Goal: Navigation & Orientation: Find specific page/section

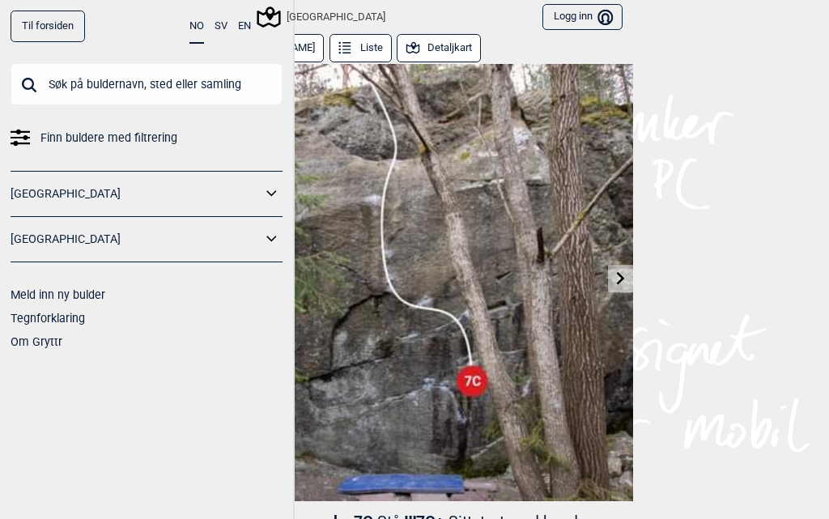
click at [404, 49] on icon at bounding box center [413, 49] width 18 height 18
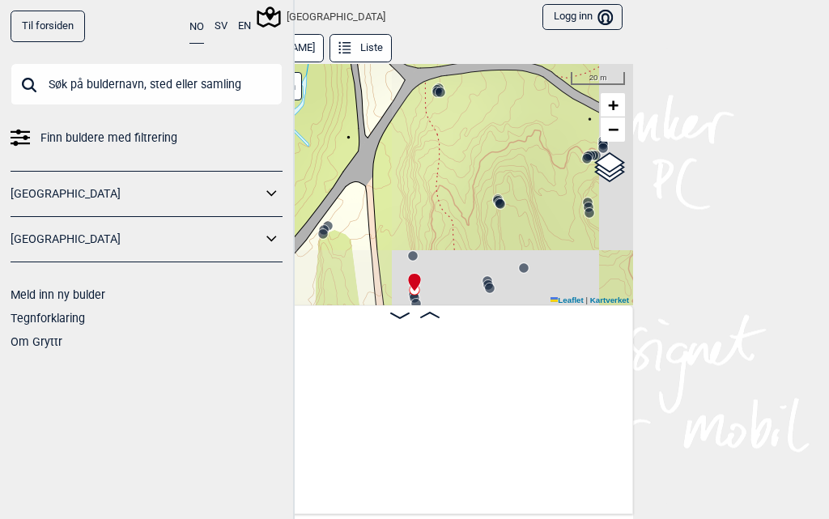
scroll to position [0, 32544]
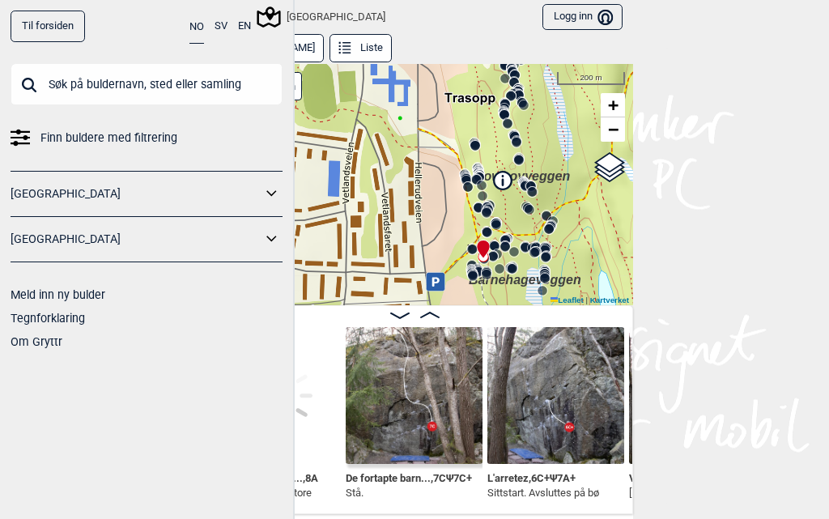
drag, startPoint x: 442, startPoint y: 248, endPoint x: 441, endPoint y: 118, distance: 129.5
click at [441, 118] on div "Speidersteinen Barnehageveggen Cowboyveggen Bølerveggen [GEOGRAPHIC_DATA]" at bounding box center [414, 185] width 437 height 242
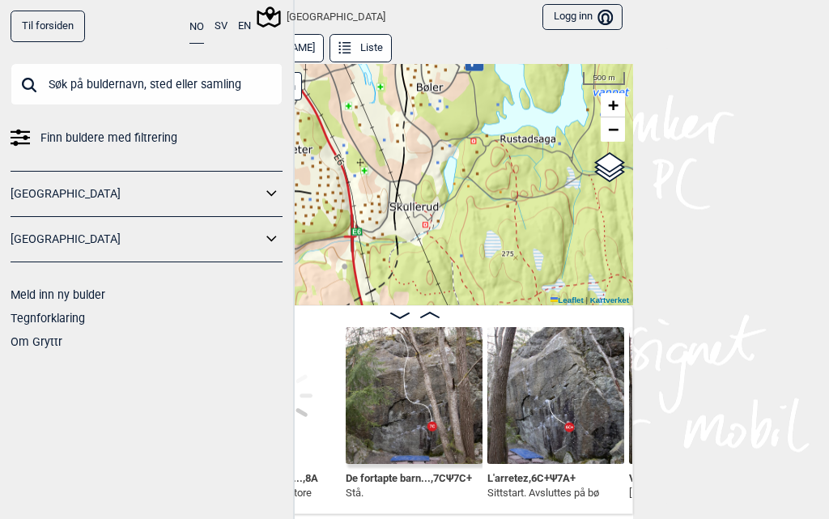
drag, startPoint x: 508, startPoint y: 258, endPoint x: 471, endPoint y: 107, distance: 155.8
click at [471, 107] on div "Speidersteinen Barnehageveggen Cowboyveggen Bølerveggen [GEOGRAPHIC_DATA]" at bounding box center [414, 185] width 437 height 242
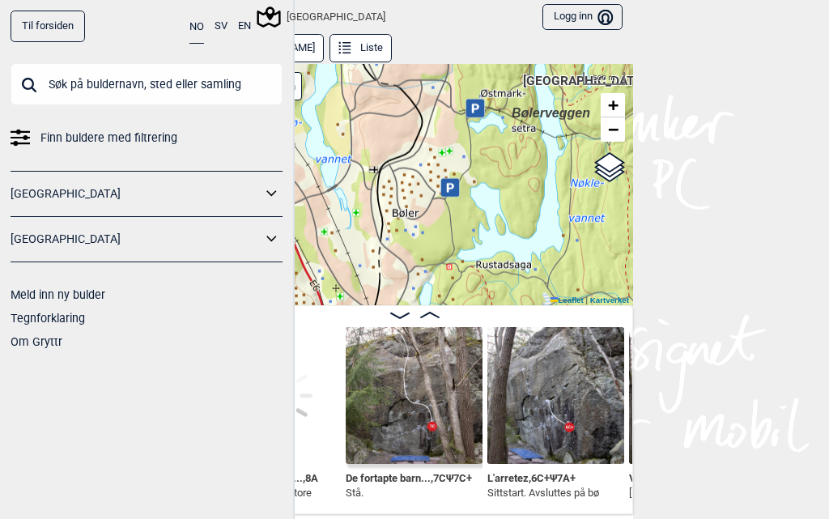
drag, startPoint x: 452, startPoint y: 139, endPoint x: 428, endPoint y: 265, distance: 127.7
click at [428, 265] on div "Speidersteinen Barnehageveggen Cowboyveggen Bølerveggen [GEOGRAPHIC_DATA]" at bounding box center [414, 185] width 437 height 242
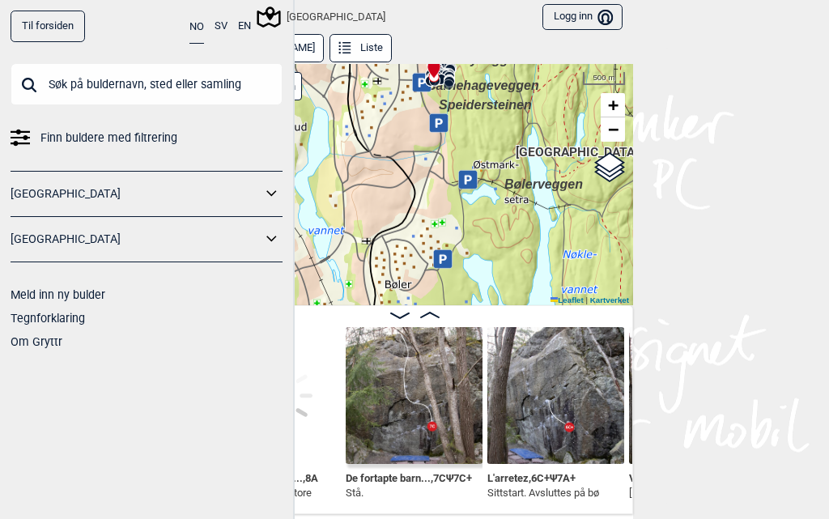
drag, startPoint x: 435, startPoint y: 278, endPoint x: 434, endPoint y: 295, distance: 17.1
click at [434, 295] on div "Speidersteinen Barnehageveggen Cowboyveggen Bølerveggen [GEOGRAPHIC_DATA]" at bounding box center [414, 185] width 437 height 242
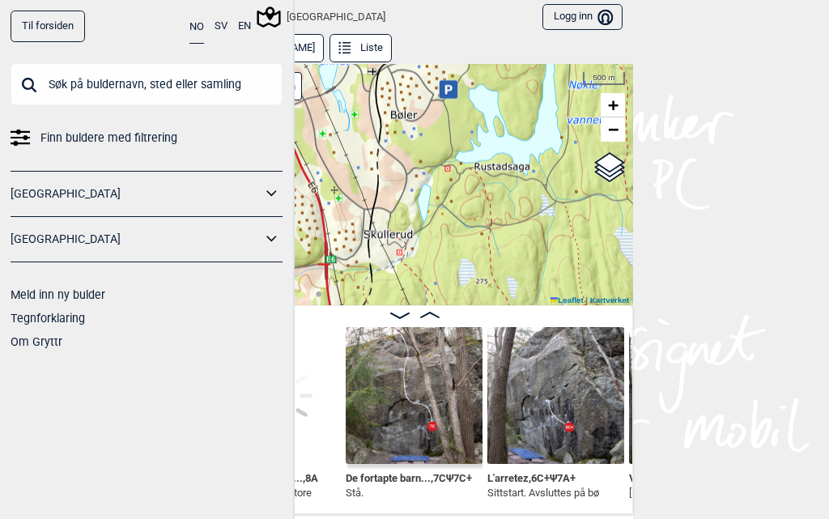
drag, startPoint x: 439, startPoint y: 290, endPoint x: 449, endPoint y: 102, distance: 188.8
click at [449, 98] on div "Speidersteinen Barnehageveggen Cowboyveggen Bølerveggen [GEOGRAPHIC_DATA]" at bounding box center [414, 185] width 437 height 242
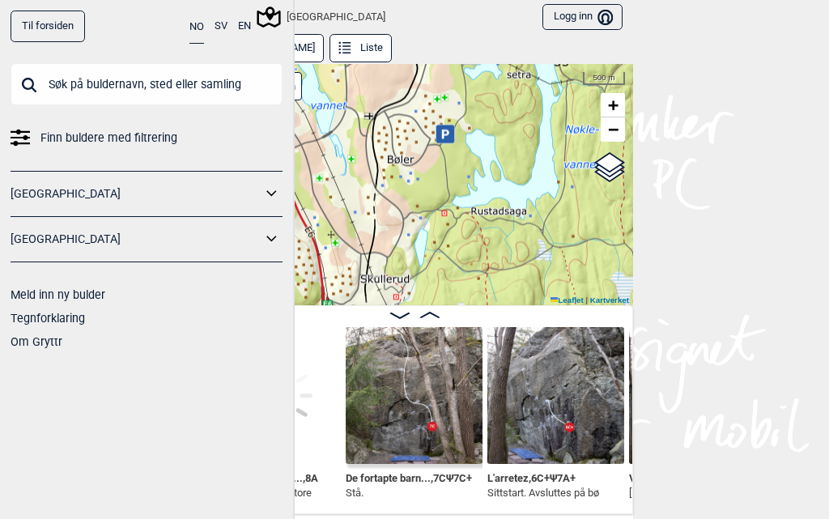
drag, startPoint x: 379, startPoint y: 170, endPoint x: 380, endPoint y: 252, distance: 82.5
click at [371, 251] on div "Speidersteinen Barnehageveggen Cowboyveggen Bølerveggen [GEOGRAPHIC_DATA]" at bounding box center [414, 185] width 437 height 242
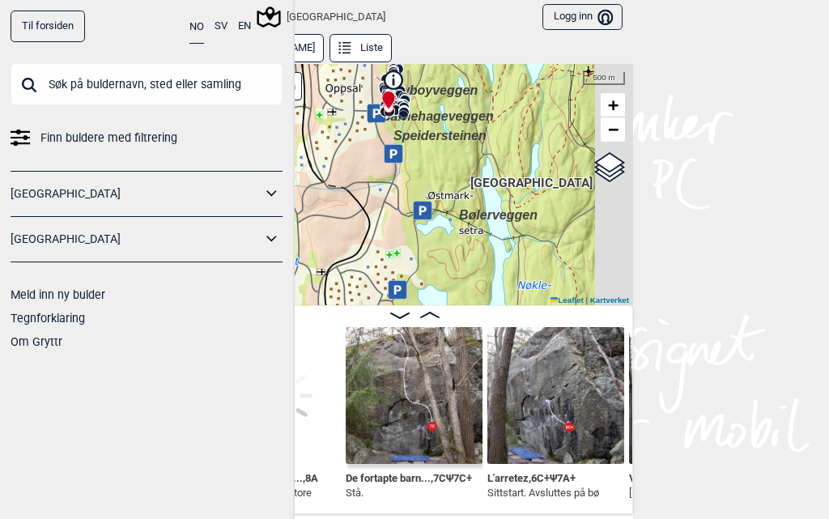
drag, startPoint x: 392, startPoint y: 129, endPoint x: 354, endPoint y: 246, distance: 123.6
click at [343, 266] on div "Speidersteinen Barnehageveggen Cowboyveggen Bølerveggen [GEOGRAPHIC_DATA]" at bounding box center [414, 185] width 437 height 242
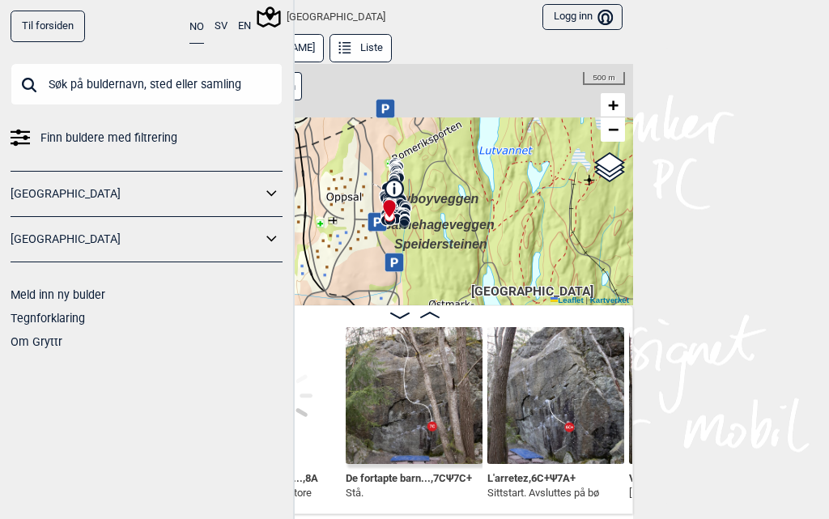
drag, startPoint x: 374, startPoint y: 192, endPoint x: 376, endPoint y: 297, distance: 105.2
click at [376, 297] on div "Speidersteinen Barnehageveggen Cowboyveggen Bølerveggen [GEOGRAPHIC_DATA]" at bounding box center [414, 185] width 437 height 242
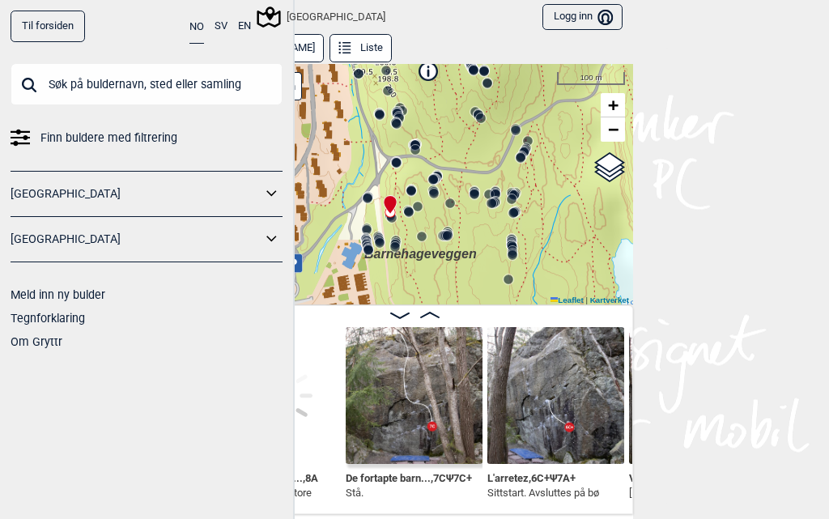
click at [423, 391] on img at bounding box center [413, 395] width 137 height 137
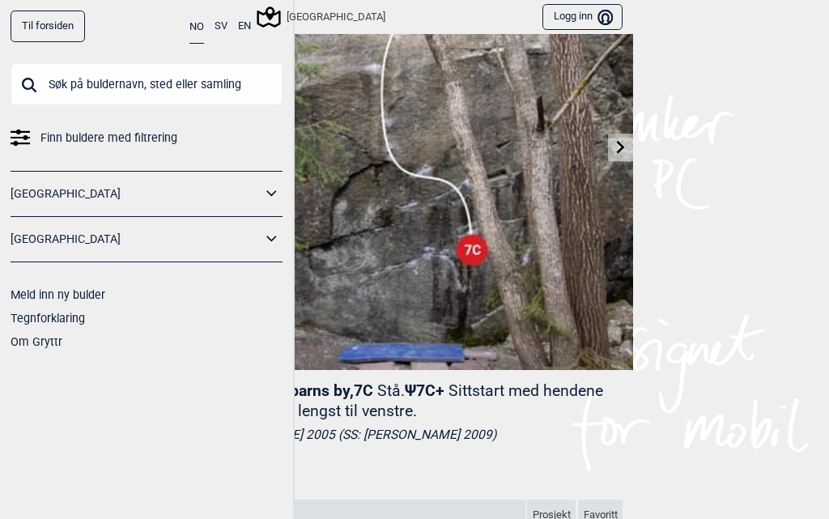
scroll to position [162, 0]
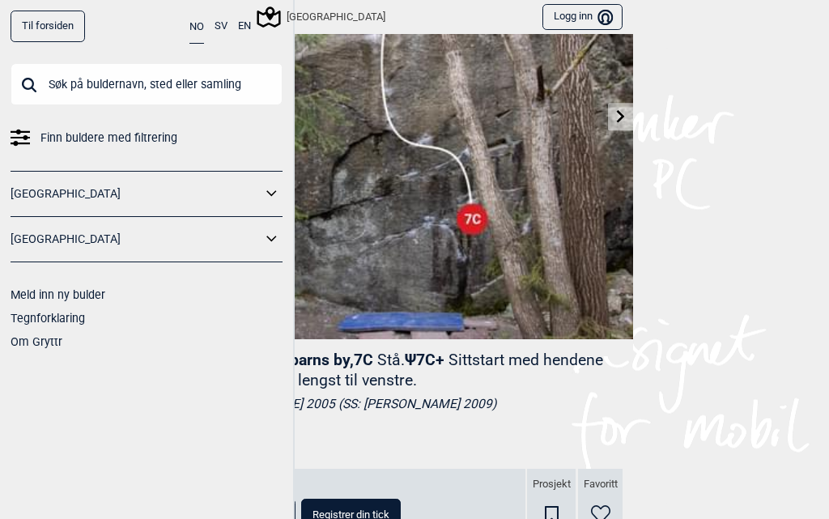
drag, startPoint x: 418, startPoint y: 356, endPoint x: 520, endPoint y: 358, distance: 102.0
click at [492, 356] on span "Ψ 7C+ Sittstart med hendene på krimpene lengst til venstre." at bounding box center [404, 369] width 396 height 39
click at [710, 339] on div "Til forsiden NO SV EN Finn buldere med filtrering [GEOGRAPHIC_DATA] [GEOGRAPHIC…" at bounding box center [414, 259] width 829 height 519
